Goal: Find specific page/section: Find specific page/section

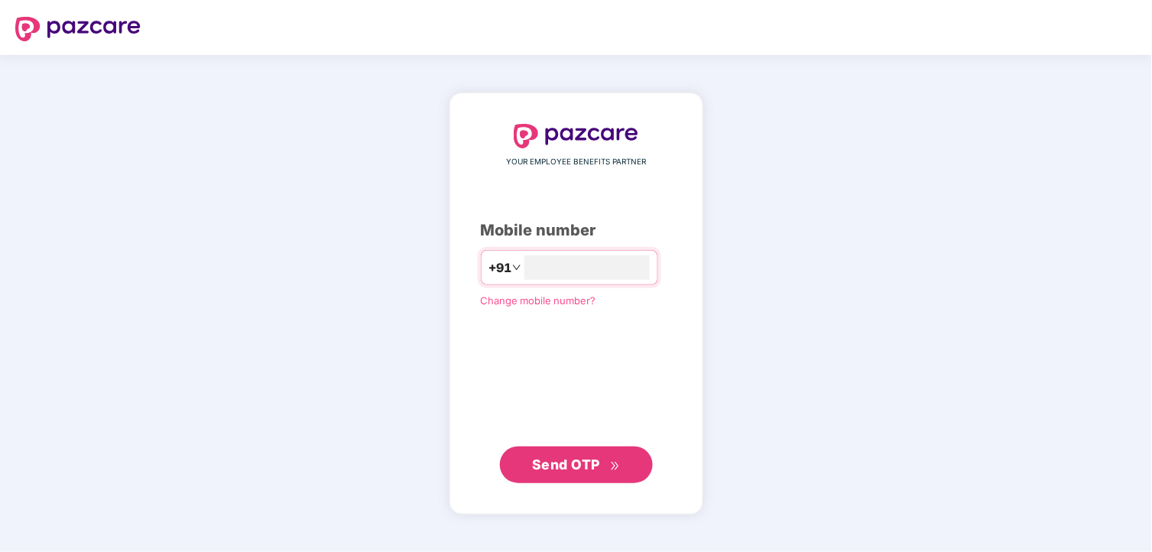
type input "**********"
click at [592, 471] on span "Send OTP" at bounding box center [576, 464] width 88 height 21
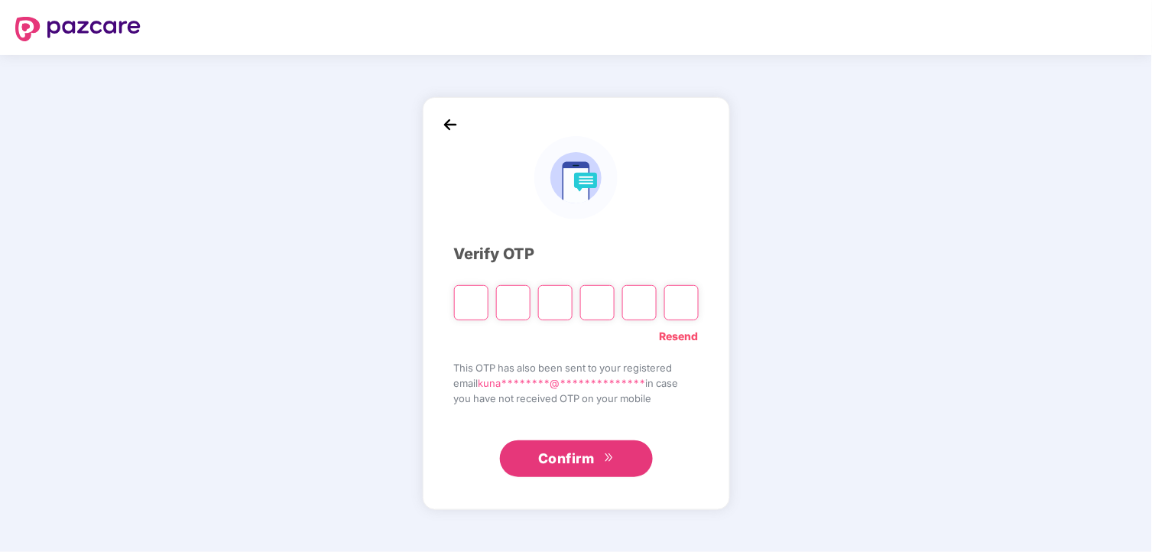
paste input "*"
type input "*"
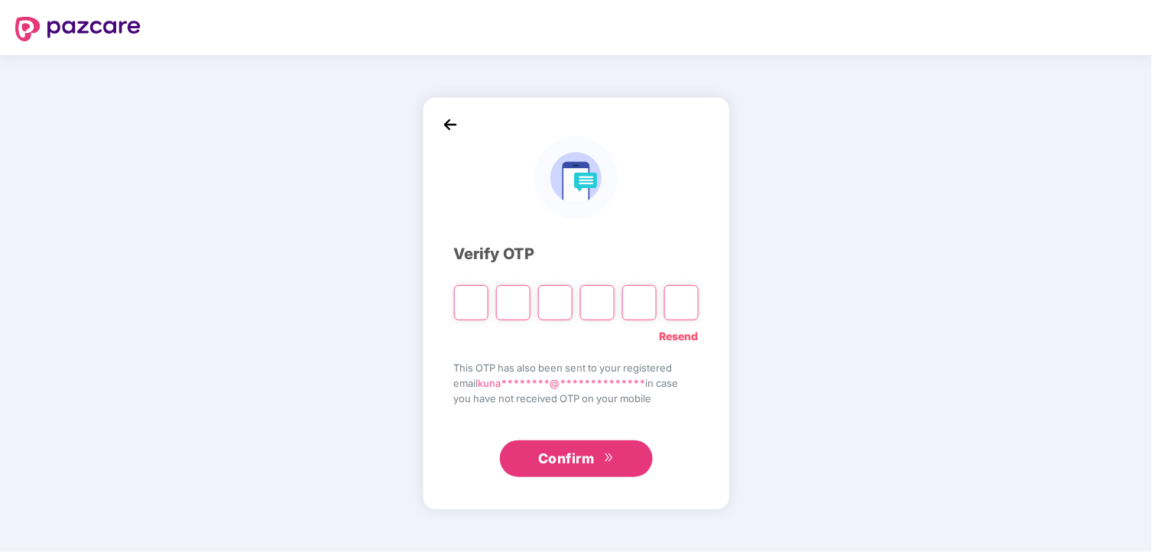
type input "*"
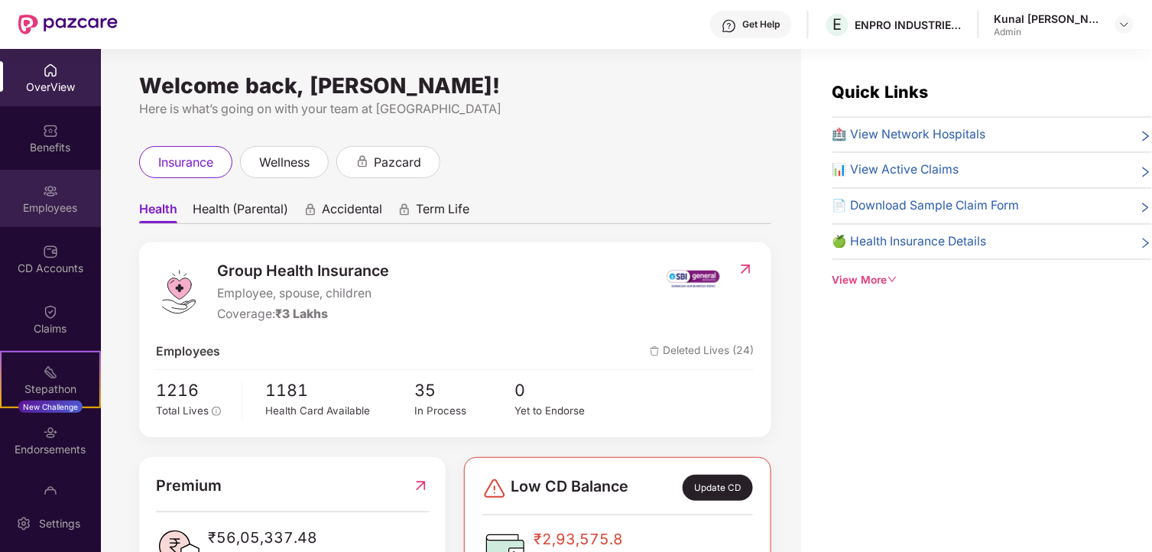
click at [49, 204] on div "Employees" at bounding box center [50, 207] width 101 height 15
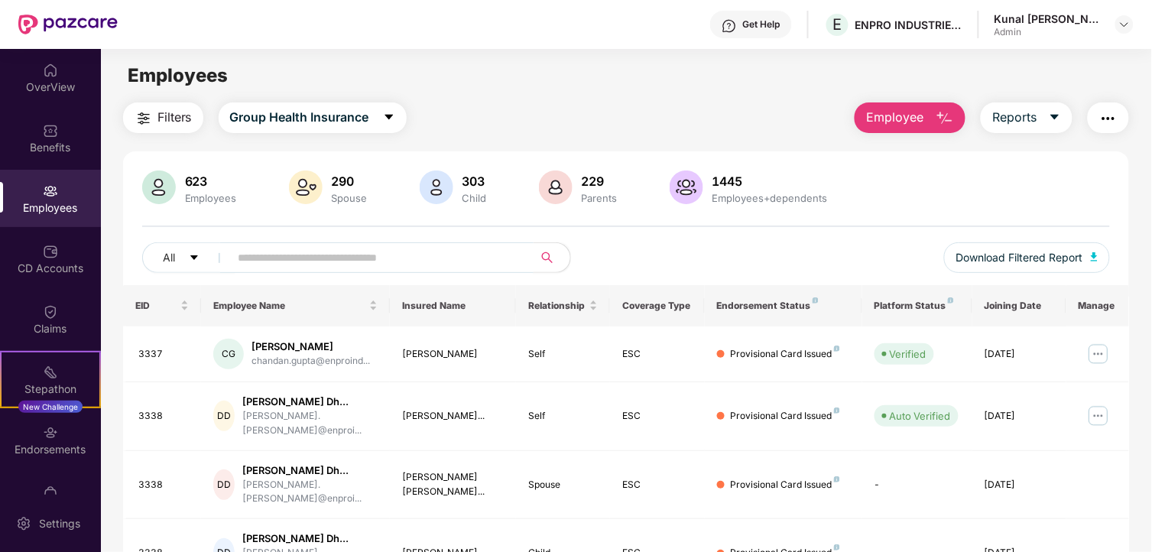
click at [345, 257] on input "text" at bounding box center [375, 257] width 274 height 23
click at [1034, 116] on span "Reports" at bounding box center [1014, 117] width 44 height 19
click at [340, 120] on span "Group Health Insurance" at bounding box center [299, 117] width 139 height 19
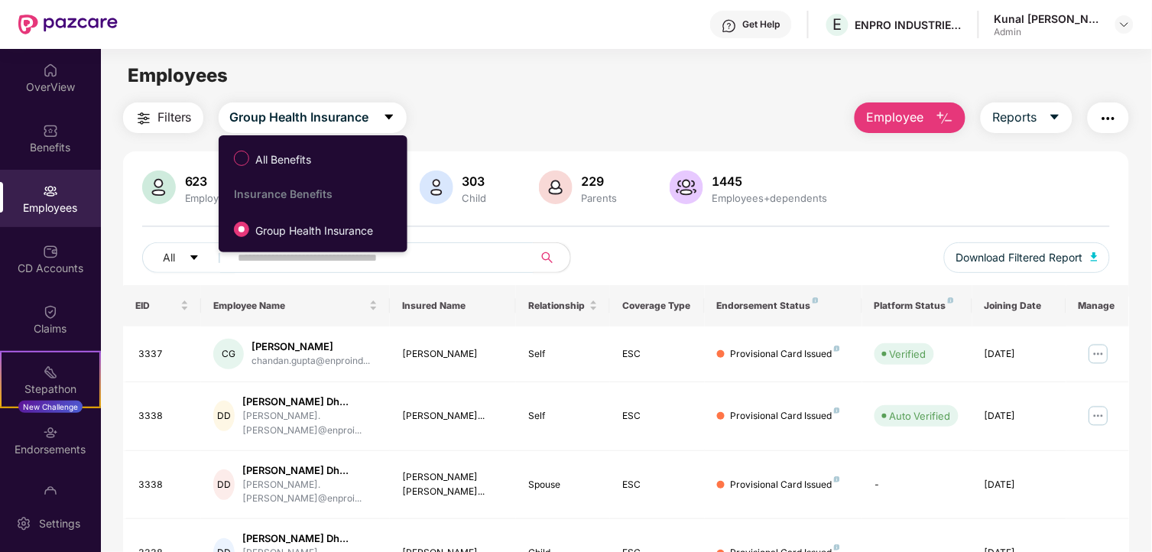
click at [511, 115] on div "Filters Group Health Insurance Employee Reports" at bounding box center [626, 117] width 1007 height 31
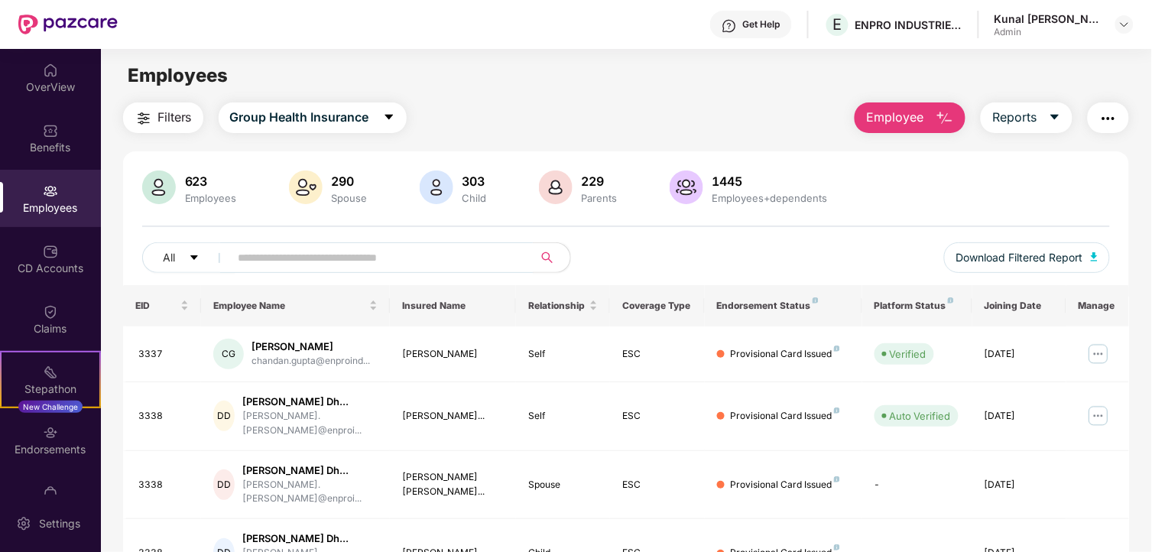
click at [1120, 117] on button "button" at bounding box center [1108, 117] width 41 height 31
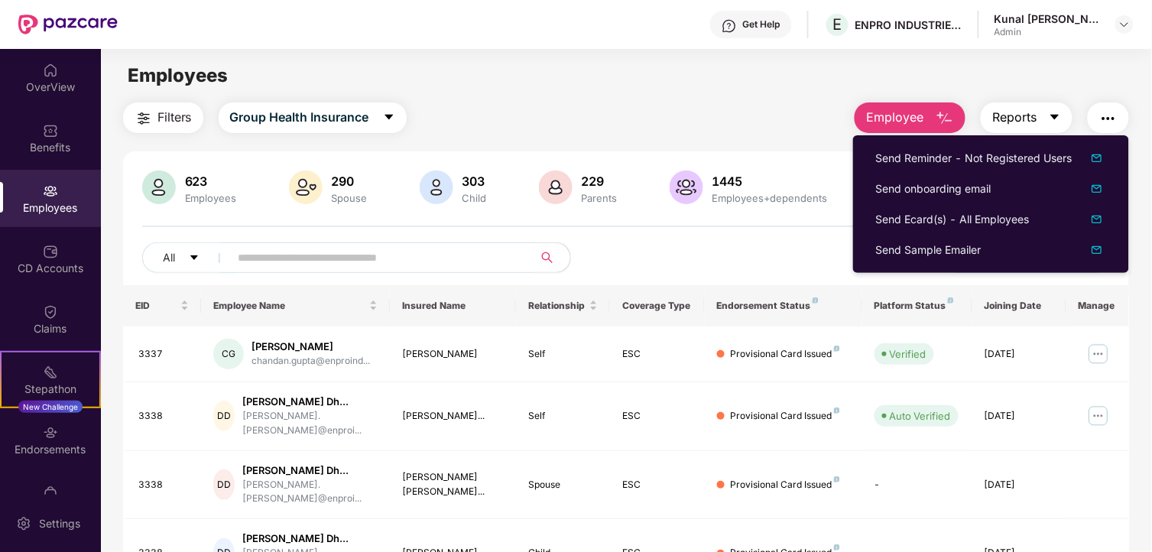
click at [1064, 118] on button "Reports" at bounding box center [1027, 117] width 92 height 31
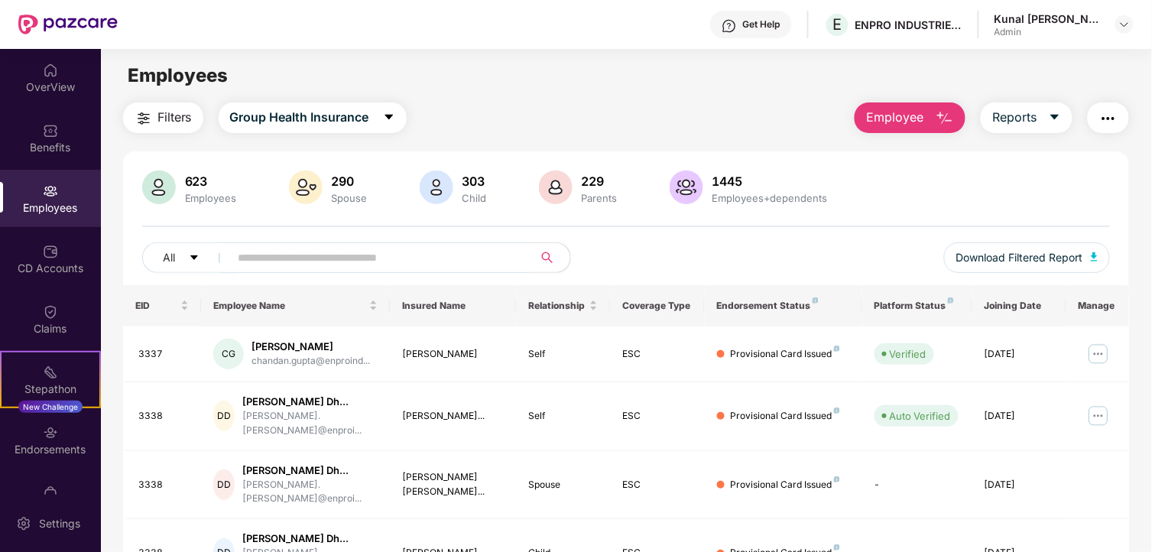
click at [70, 195] on div "Employees" at bounding box center [50, 198] width 101 height 57
click at [63, 76] on div "OverView" at bounding box center [50, 77] width 101 height 57
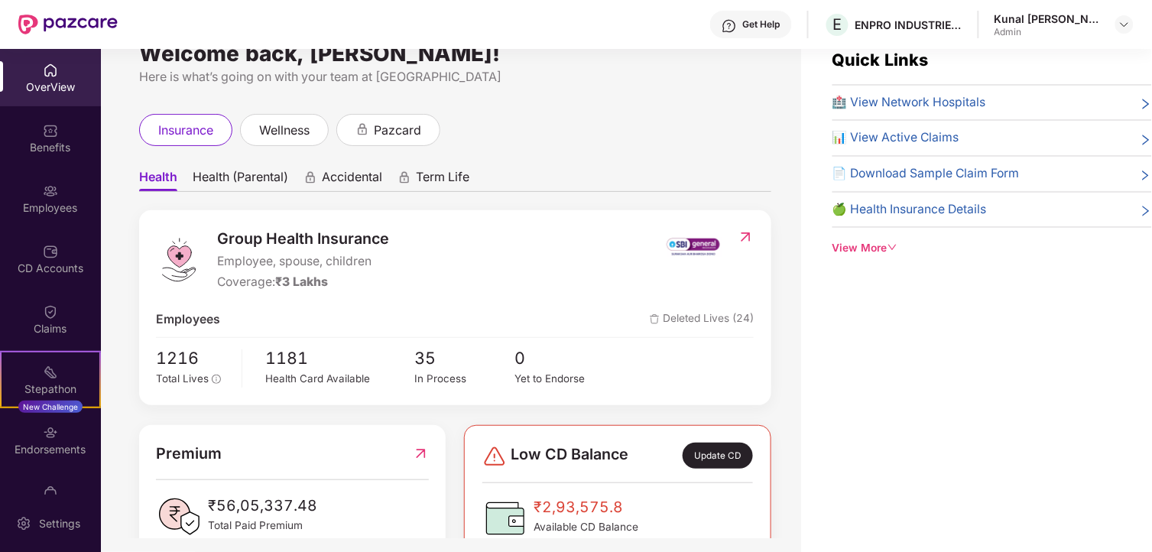
scroll to position [49, 0]
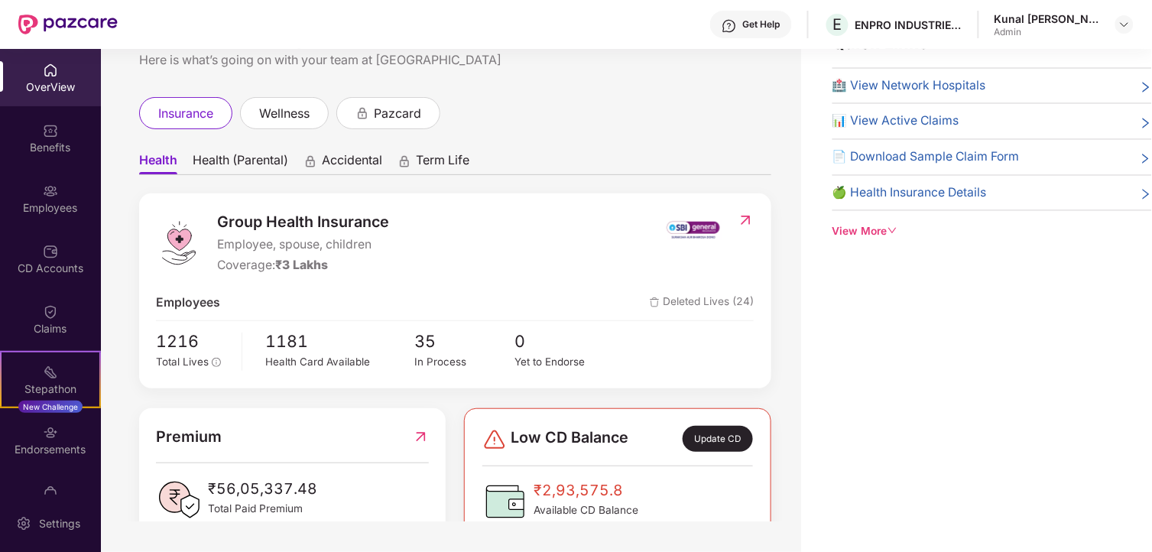
click at [868, 234] on div "View More" at bounding box center [991, 231] width 319 height 17
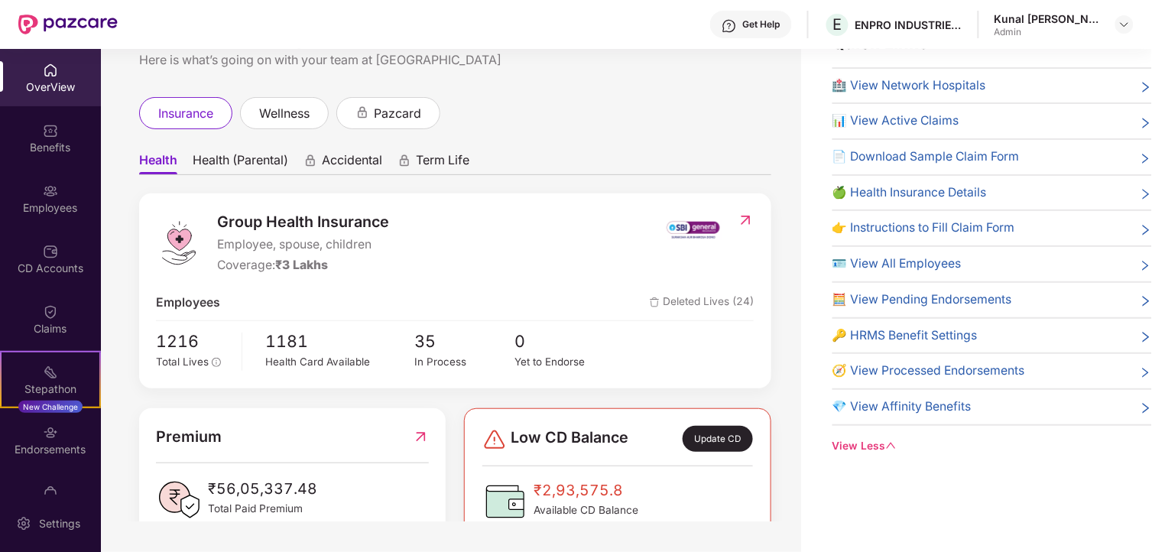
click at [920, 258] on span "🪪 View All Employees" at bounding box center [896, 264] width 129 height 19
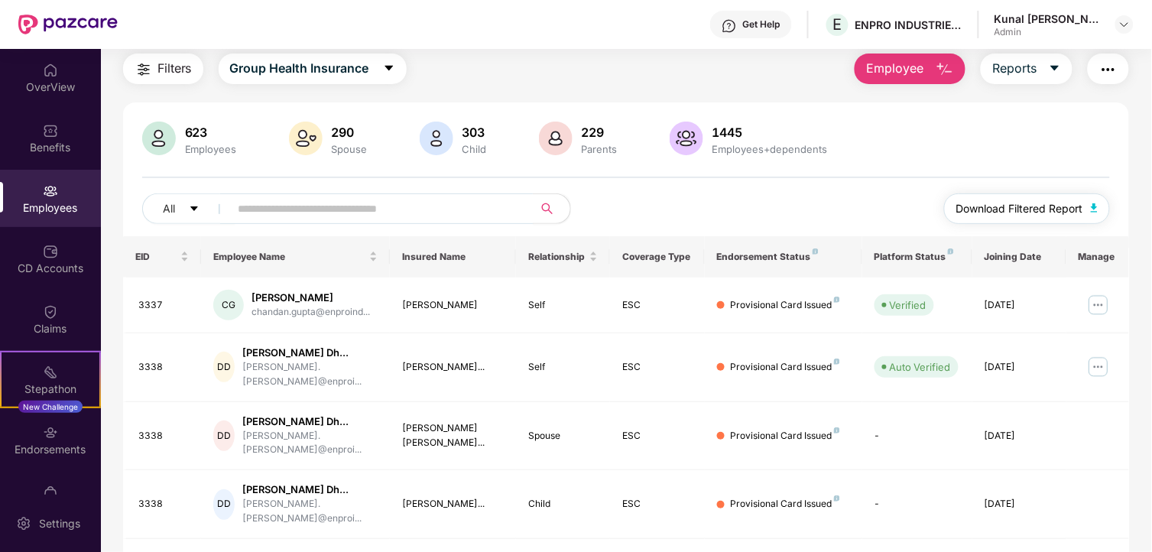
click at [1095, 209] on img "button" at bounding box center [1095, 207] width 8 height 9
click at [66, 206] on div "Employees" at bounding box center [50, 207] width 101 height 15
drag, startPoint x: 0, startPoint y: 230, endPoint x: 0, endPoint y: 217, distance: 13.0
click at [0, 222] on html "Get Help E ENPRO INDUSTRIES PVT LTD Kunal Pradeep Kudale Admin OverView Benefit…" at bounding box center [576, 276] width 1152 height 552
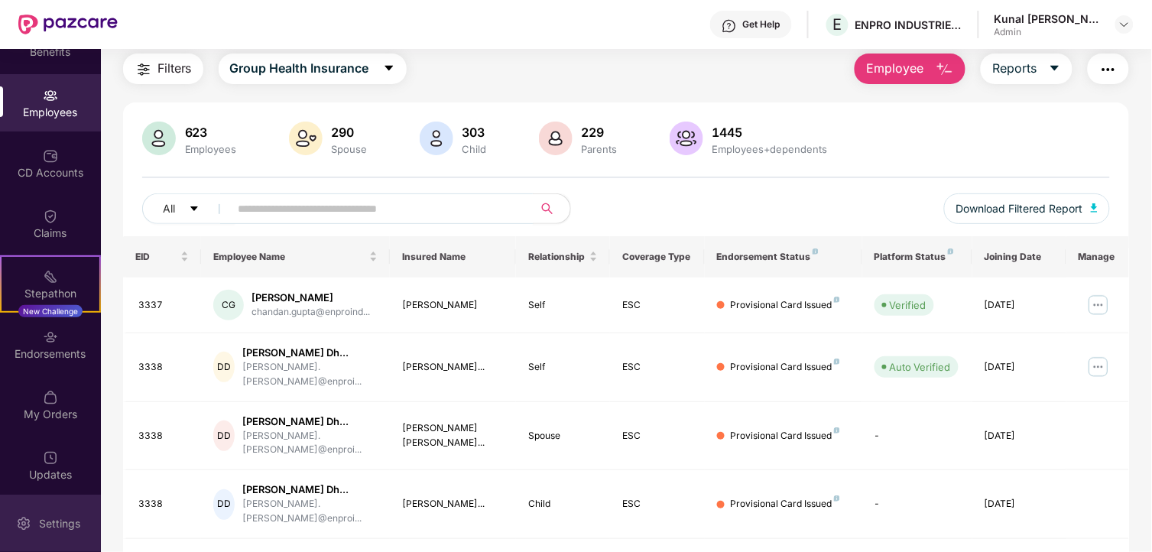
scroll to position [97, 0]
